Goal: Task Accomplishment & Management: Complete application form

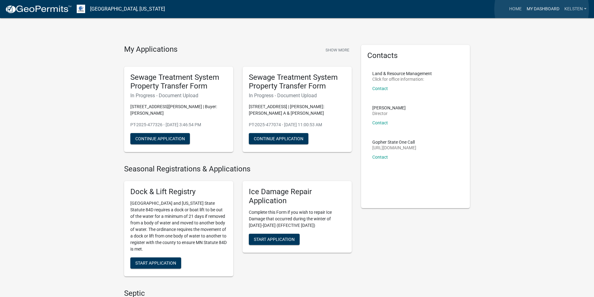
click at [542, 9] on link "My Dashboard" at bounding box center [544, 9] width 38 height 12
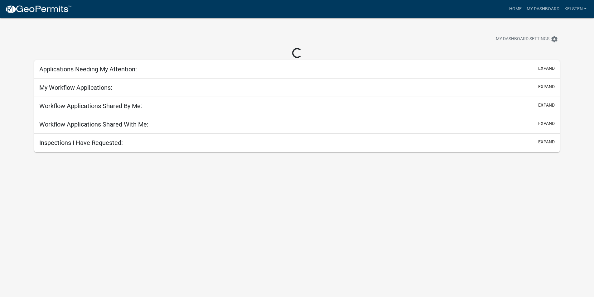
select select "3: 100"
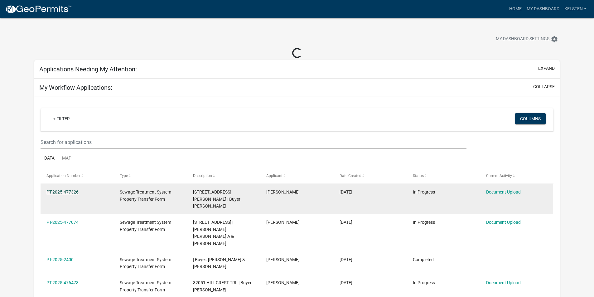
click at [72, 194] on link "PT-2025-477326" at bounding box center [62, 192] width 32 height 5
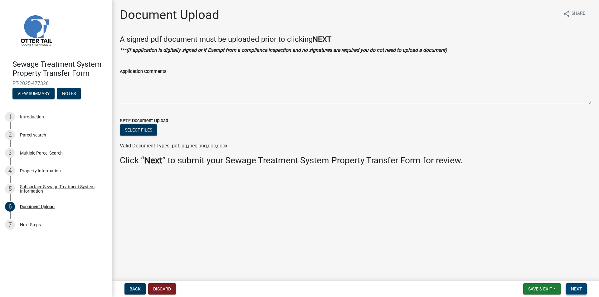
click at [580, 289] on span "Next" at bounding box center [576, 289] width 11 height 5
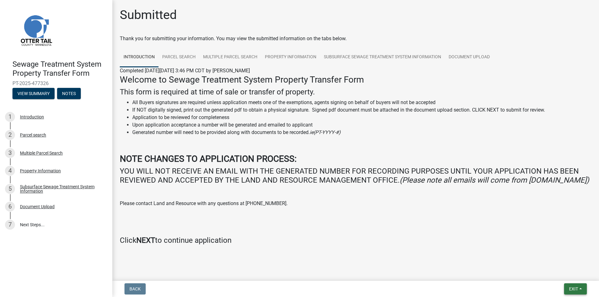
click at [569, 285] on button "Exit" at bounding box center [575, 289] width 23 height 11
click at [557, 274] on button "Save & Exit" at bounding box center [562, 273] width 50 height 15
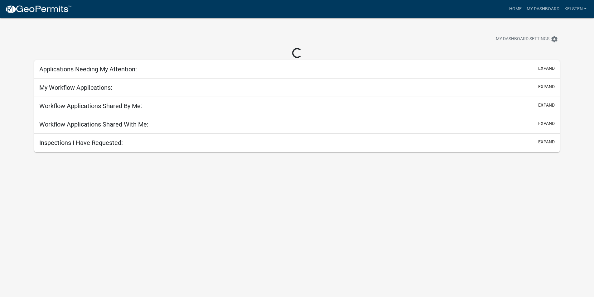
select select "3: 100"
